Goal: Find contact information: Find contact information

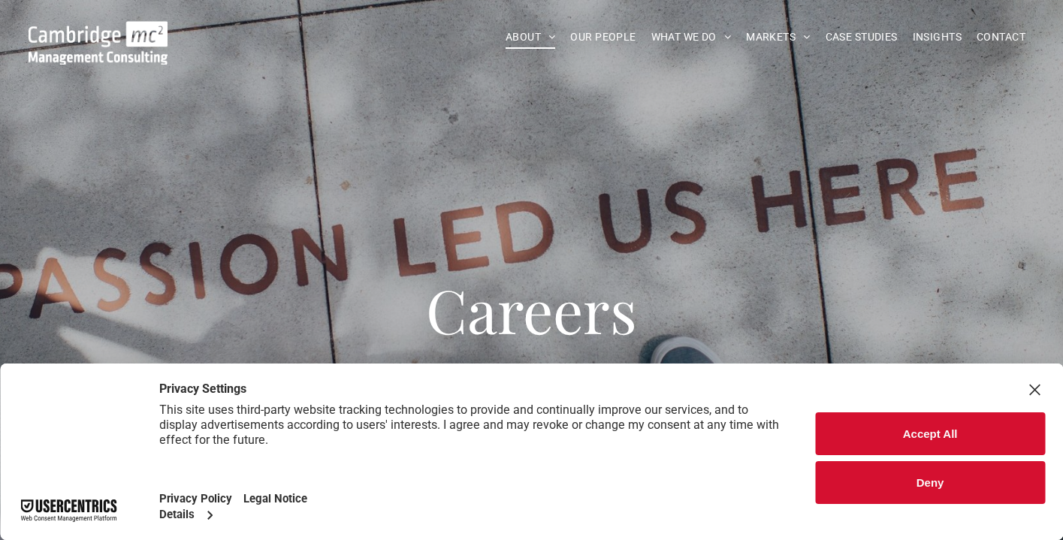
click at [1035, 392] on div "Close Layer" at bounding box center [1034, 389] width 21 height 21
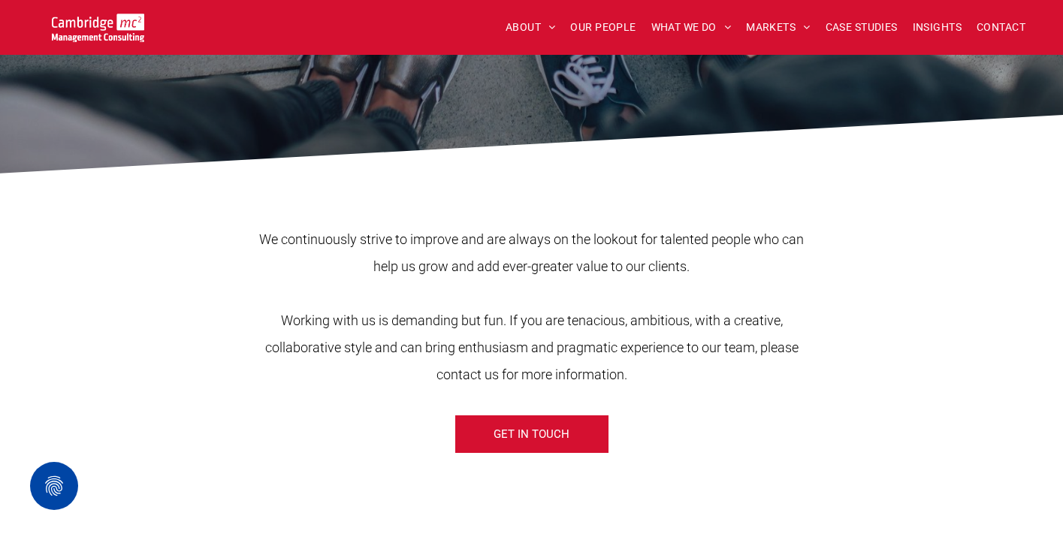
scroll to position [431, 0]
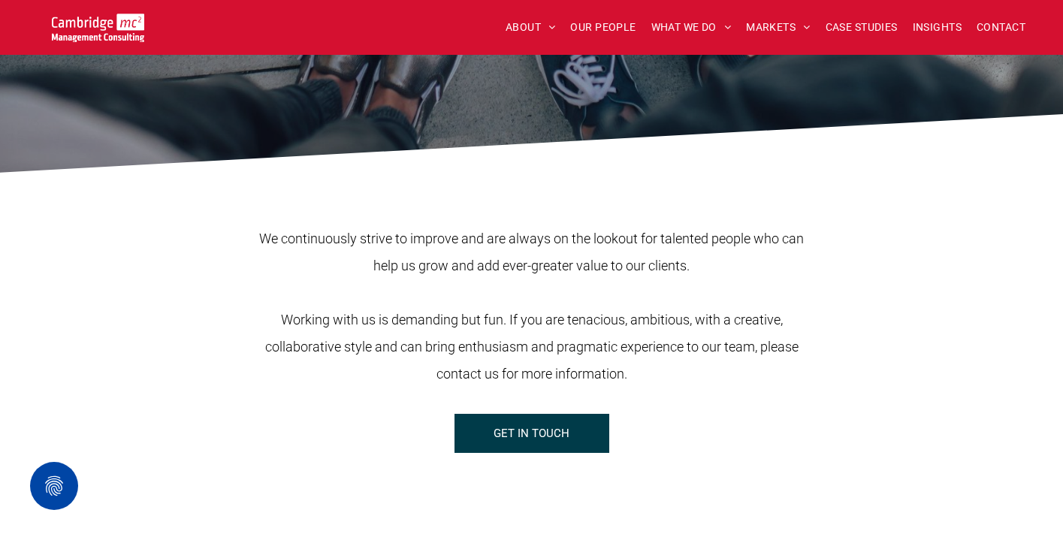
click at [542, 437] on span "GET IN TOUCH" at bounding box center [532, 434] width 76 height 38
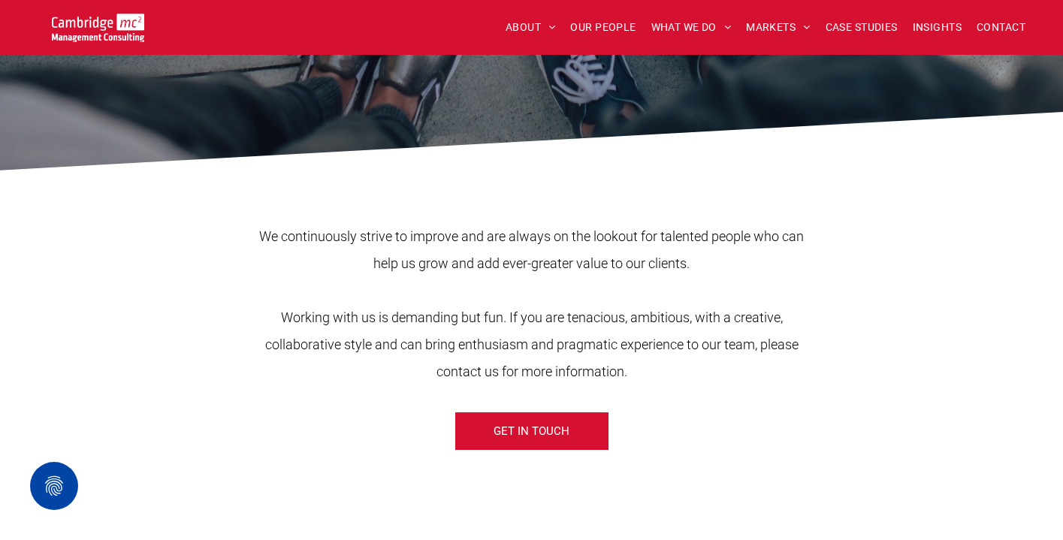
scroll to position [437, 0]
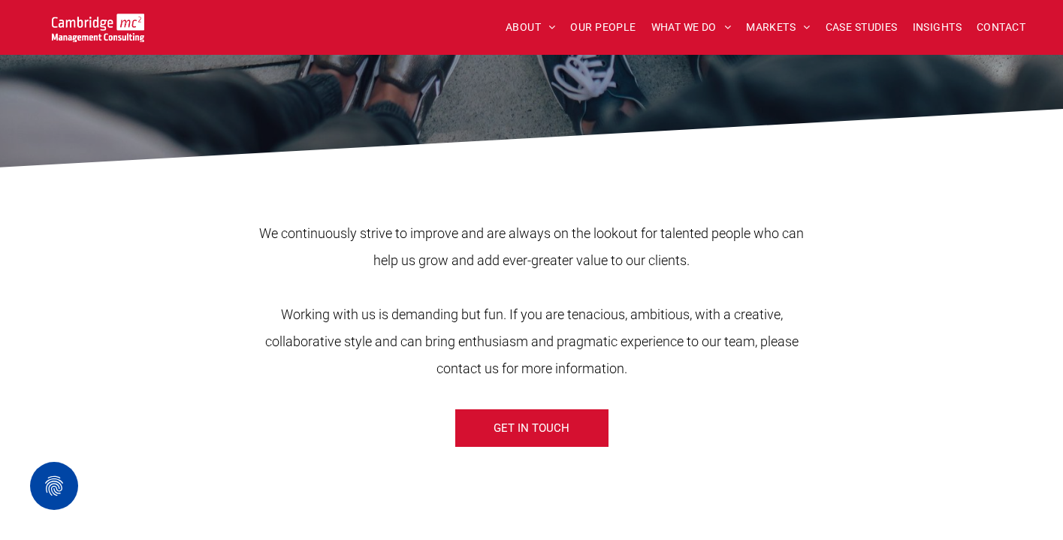
click at [641, 198] on div "We continuously strive to improve and are always on the lookout for talented pe…" at bounding box center [532, 316] width 902 height 280
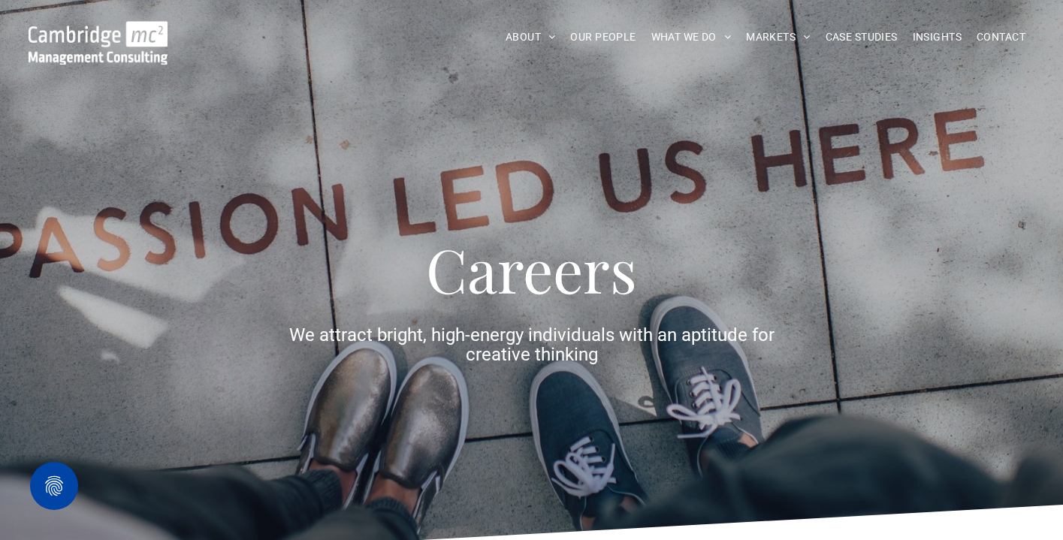
scroll to position [0, 0]
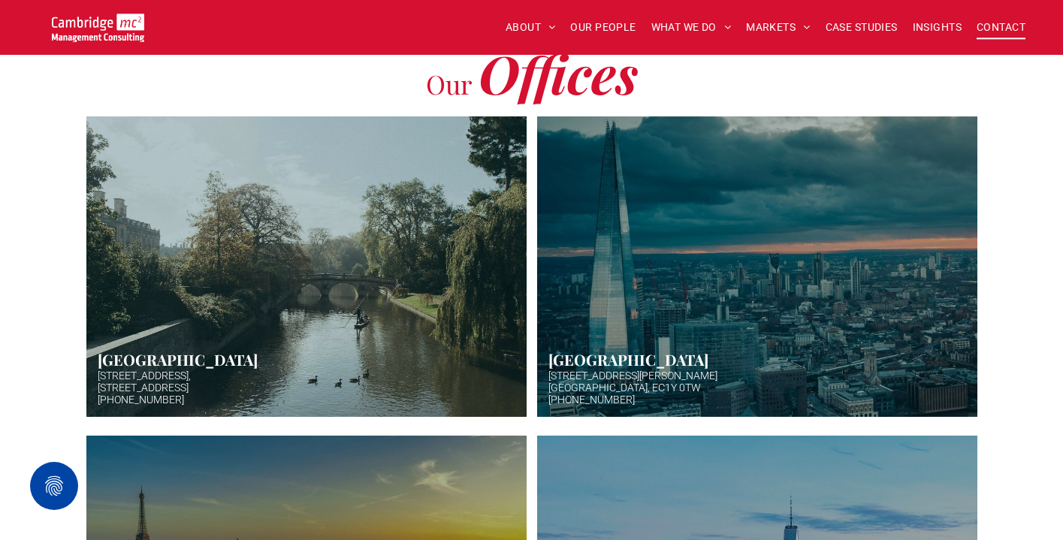
scroll to position [486, 0]
